Goal: Download file/media

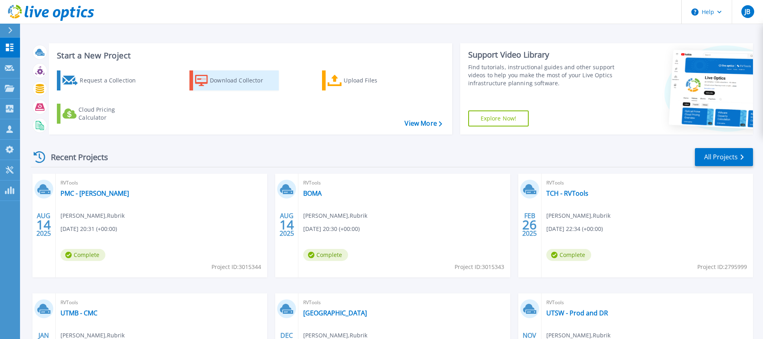
click at [225, 78] on div "Download Collector" at bounding box center [242, 80] width 64 height 16
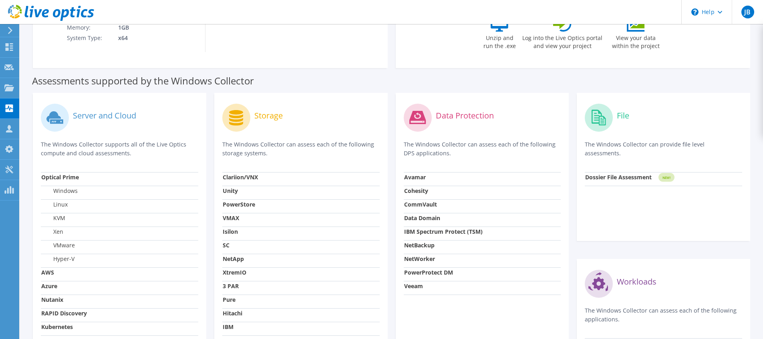
scroll to position [208, 0]
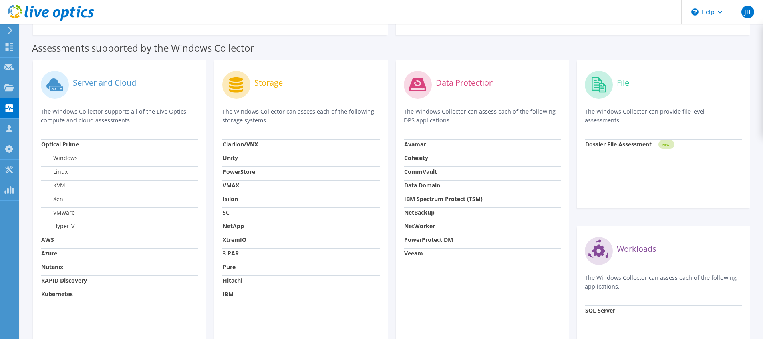
click at [227, 200] on strong "Isilon" at bounding box center [230, 199] width 15 height 8
click at [237, 87] on icon at bounding box center [236, 85] width 14 height 16
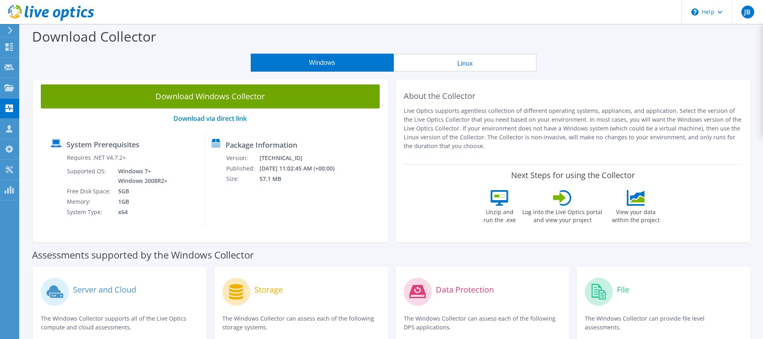
scroll to position [0, 0]
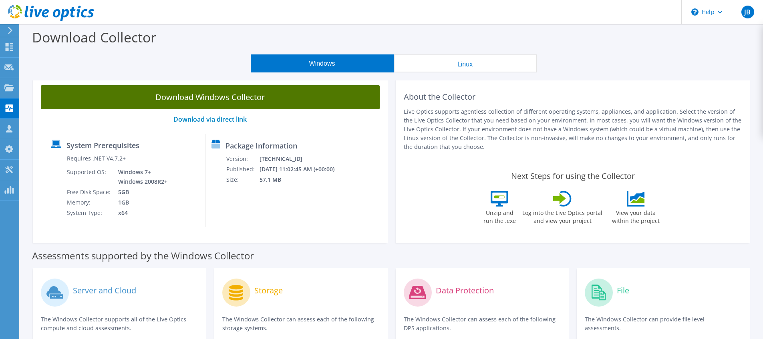
click at [256, 97] on link "Download Windows Collector" at bounding box center [210, 97] width 339 height 24
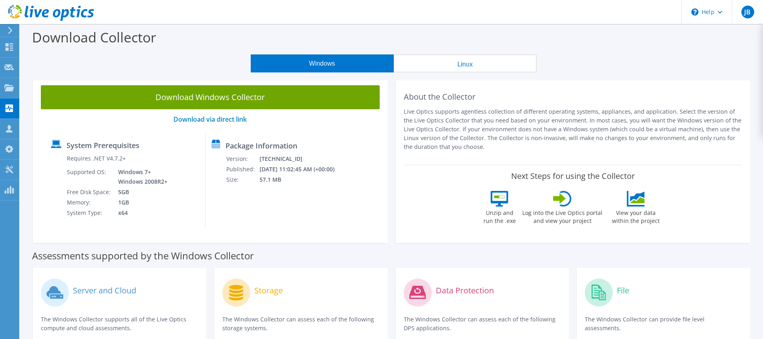
click at [423, 66] on button "Linux" at bounding box center [464, 63] width 143 height 18
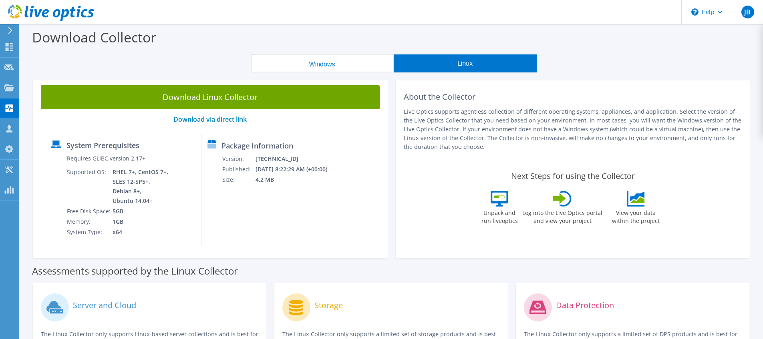
click at [345, 62] on button "Windows" at bounding box center [322, 63] width 143 height 18
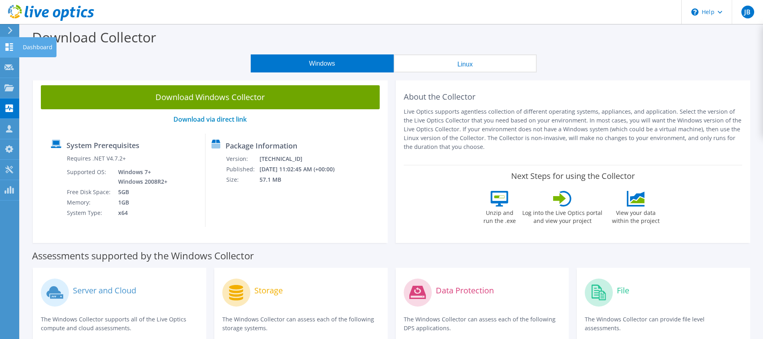
click at [13, 50] on use at bounding box center [10, 47] width 8 height 8
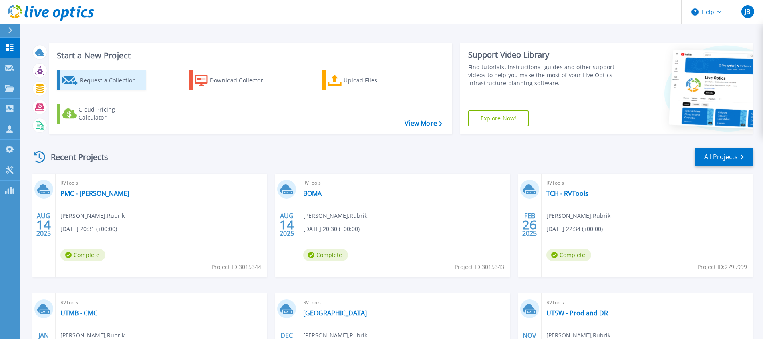
click at [125, 82] on div "Request a Collection" at bounding box center [112, 80] width 64 height 16
